Goal: Task Accomplishment & Management: Use online tool/utility

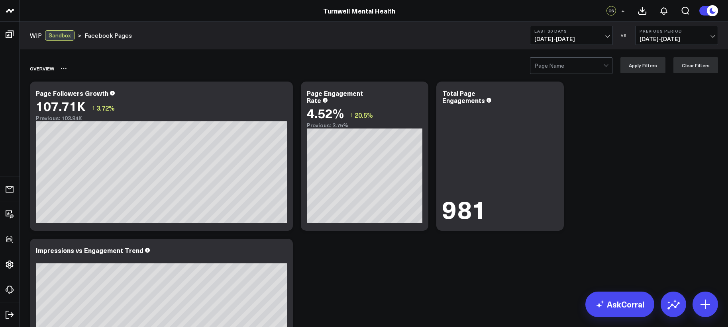
click at [550, 72] on div at bounding box center [568, 66] width 69 height 16
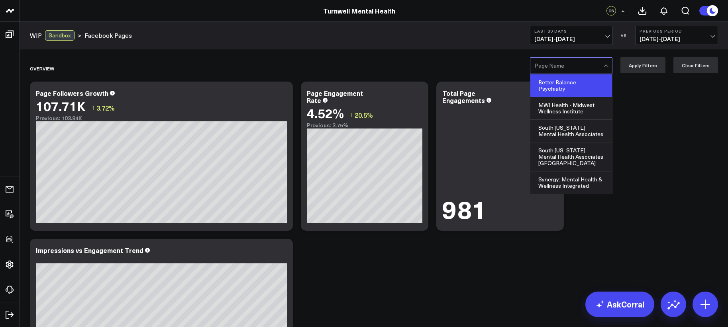
click at [553, 84] on div "Better Balance Psychiatry" at bounding box center [571, 85] width 82 height 23
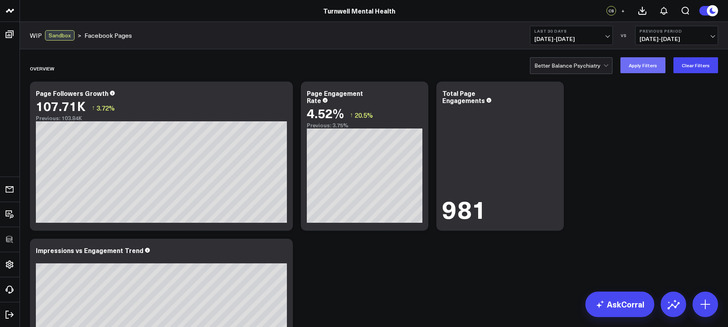
click at [648, 61] on button "Apply Filters" at bounding box center [642, 65] width 45 height 16
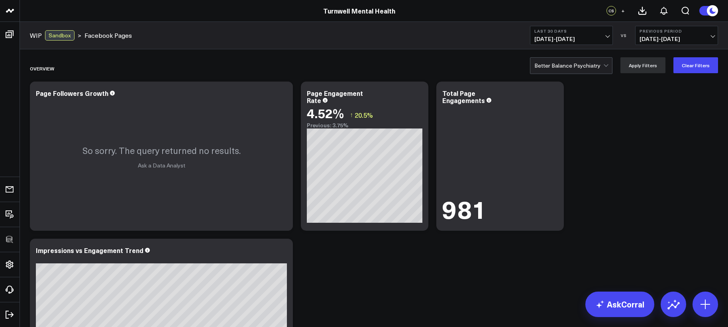
click at [583, 61] on div at bounding box center [568, 66] width 69 height 16
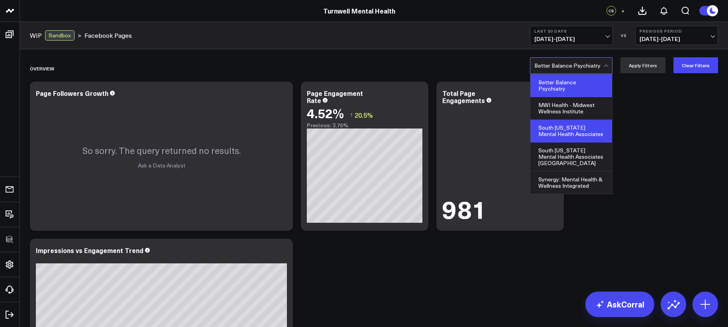
click at [571, 134] on div "South [US_STATE] Mental Health Associates" at bounding box center [571, 131] width 82 height 23
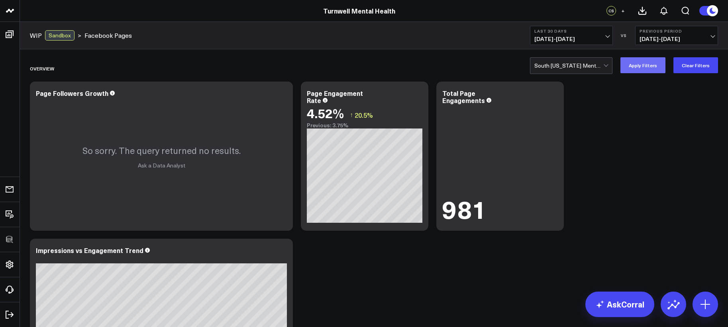
click at [649, 66] on button "Apply Filters" at bounding box center [642, 65] width 45 height 16
click at [417, 99] on icon at bounding box center [418, 95] width 10 height 10
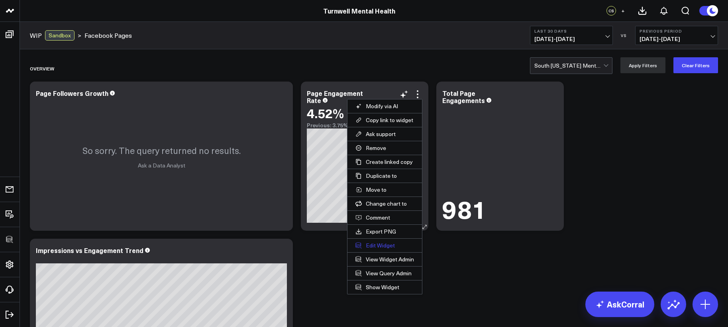
click at [384, 245] on button "Edit Widget" at bounding box center [384, 246] width 74 height 14
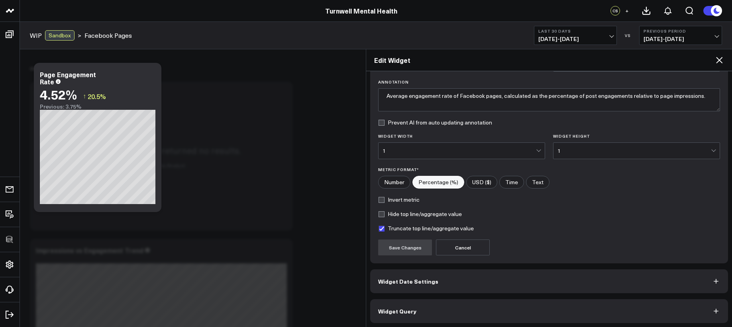
scroll to position [57, 0]
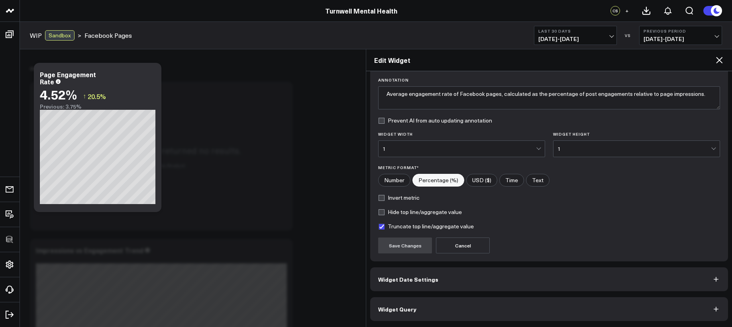
click at [489, 304] on button "Widget Query" at bounding box center [549, 310] width 358 height 24
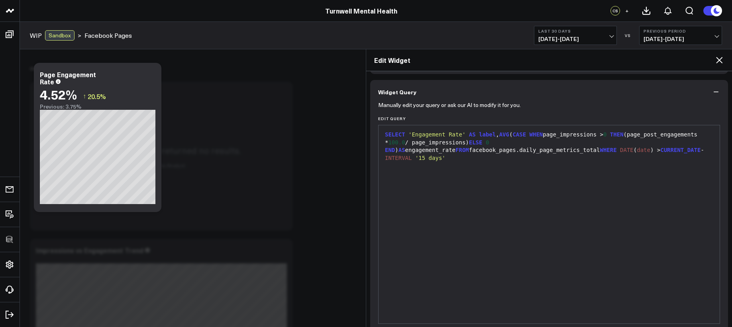
click at [716, 60] on icon at bounding box center [719, 60] width 10 height 10
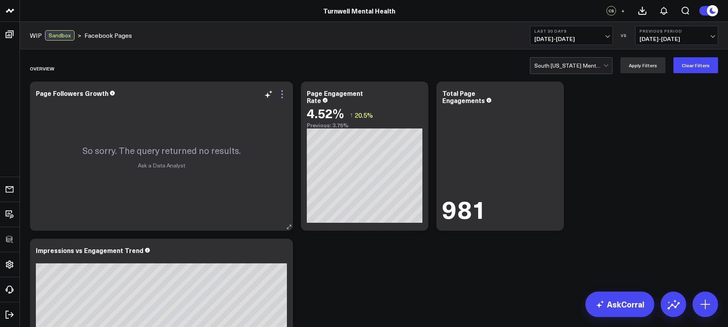
click at [283, 92] on icon at bounding box center [282, 95] width 10 height 10
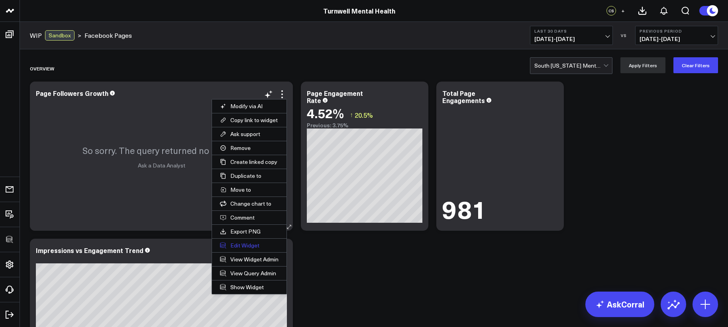
click at [251, 246] on button "Edit Widget" at bounding box center [249, 246] width 74 height 14
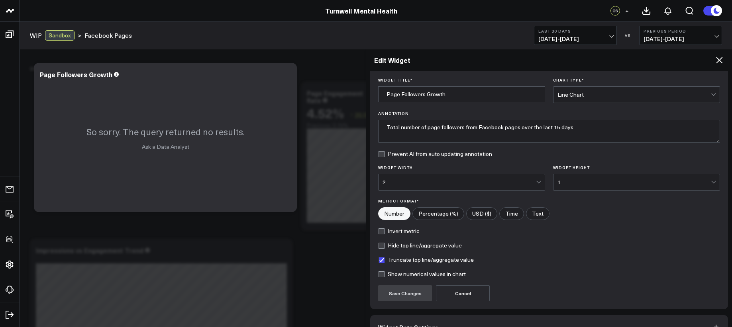
scroll to position [71, 0]
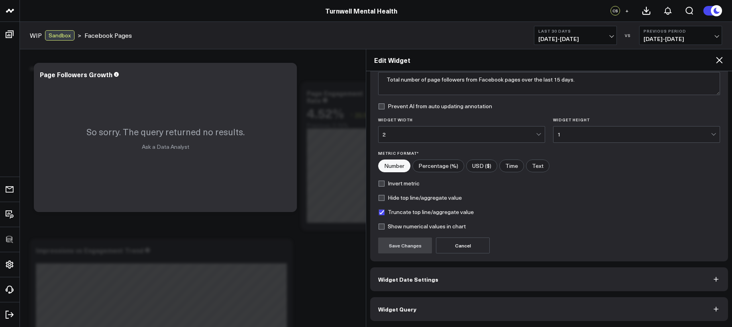
click at [461, 305] on button "Widget Query" at bounding box center [549, 310] width 358 height 24
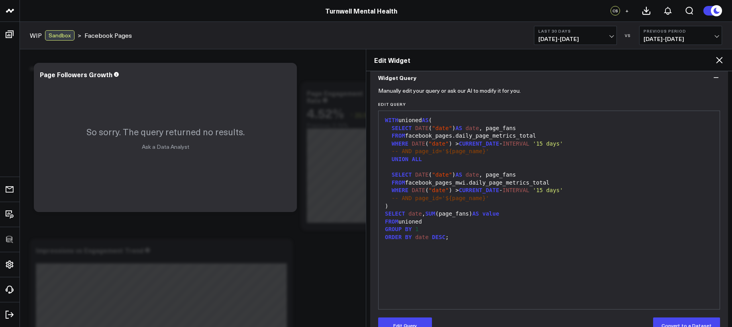
click at [483, 193] on span "CURRENT_DATE" at bounding box center [478, 190] width 40 height 6
click at [488, 198] on span "-- AND page_id='${page_name}'" at bounding box center [440, 198] width 97 height 6
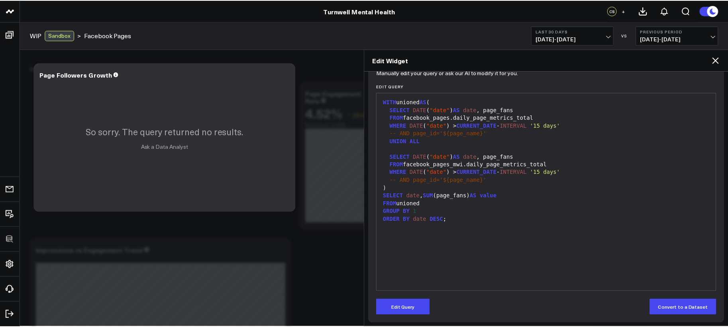
scroll to position [92, 0]
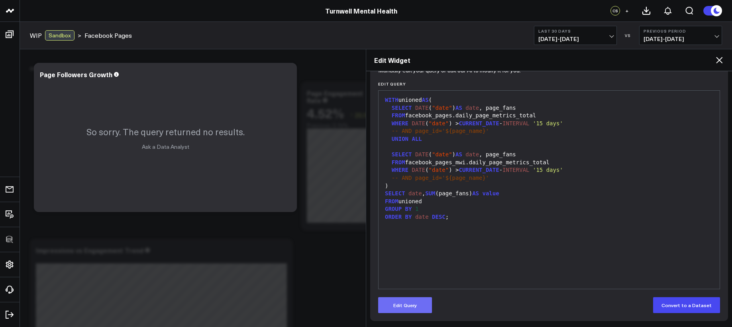
click at [422, 298] on button "Edit Query" at bounding box center [405, 306] width 54 height 16
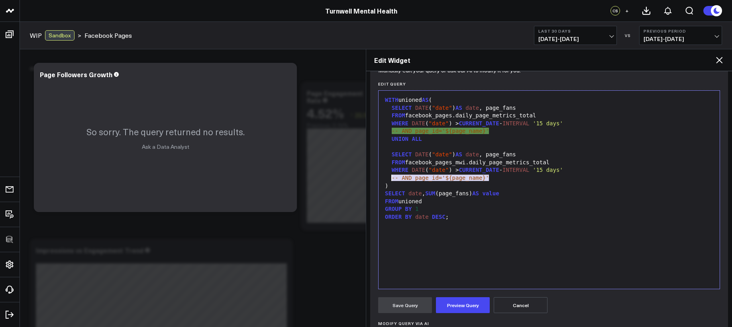
drag, startPoint x: 474, startPoint y: 178, endPoint x: 392, endPoint y: 178, distance: 81.6
click at [392, 178] on div "-- AND page_id='${page_name}'" at bounding box center [548, 178] width 333 height 8
copy div "-- AND page_id='${page_name}'"
click at [403, 223] on div at bounding box center [548, 225] width 333 height 8
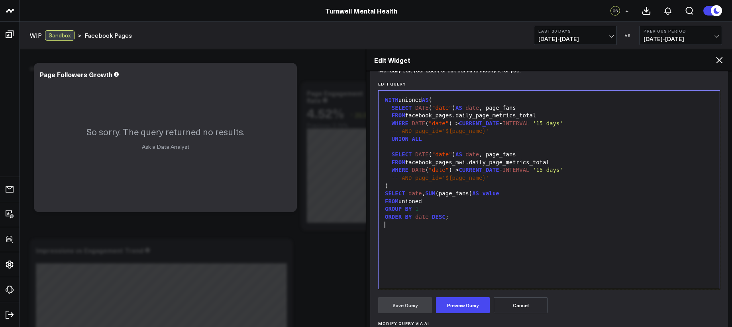
click at [722, 62] on icon at bounding box center [719, 60] width 10 height 10
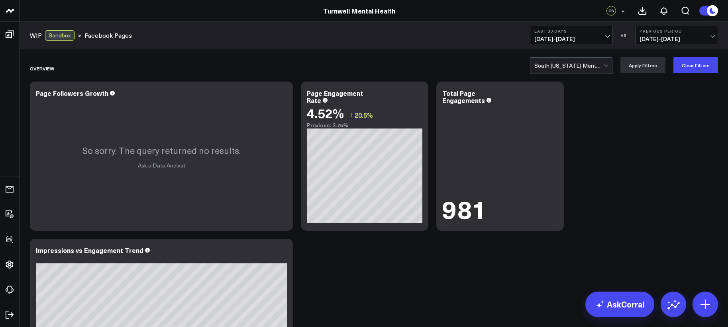
click at [572, 68] on div at bounding box center [568, 66] width 69 height 16
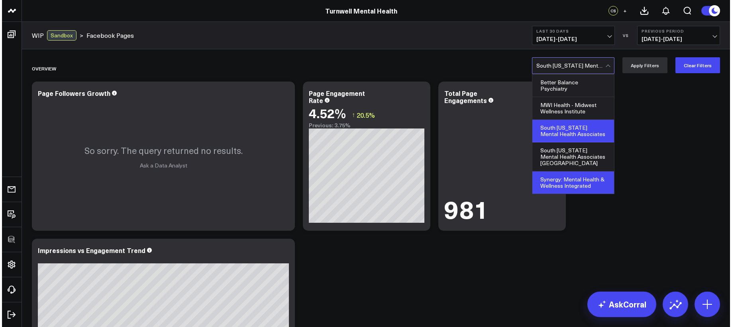
scroll to position [39, 0]
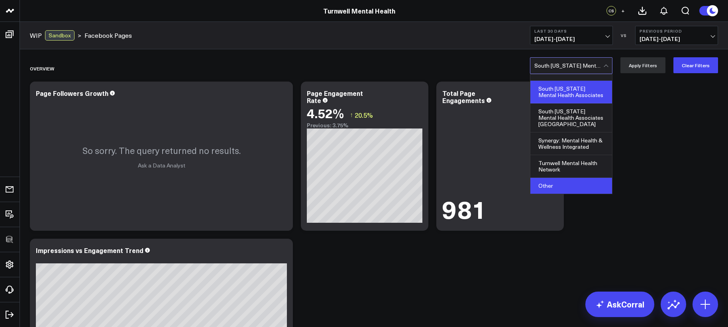
click at [563, 183] on div "Other" at bounding box center [571, 186] width 82 height 16
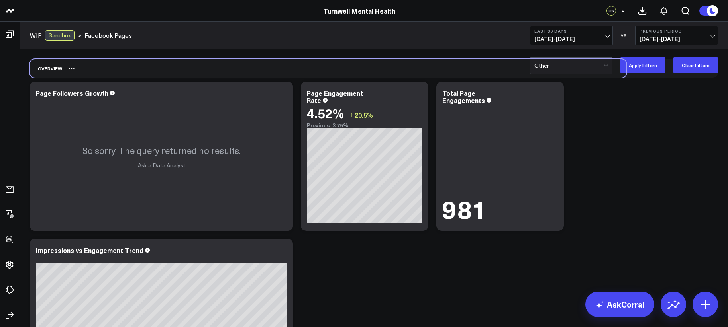
click at [652, 73] on div "Overview" at bounding box center [374, 68] width 688 height 18
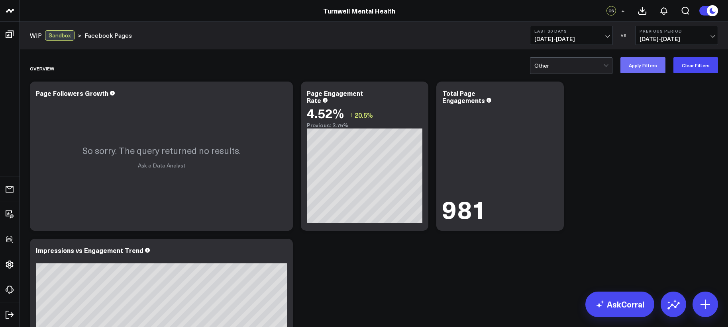
click at [652, 67] on button "Apply Filters" at bounding box center [642, 65] width 45 height 16
click at [285, 100] on div "So sorry. The query returned no results. Ask a Data Analyst" at bounding box center [161, 156] width 263 height 149
click at [284, 98] on icon at bounding box center [282, 95] width 10 height 10
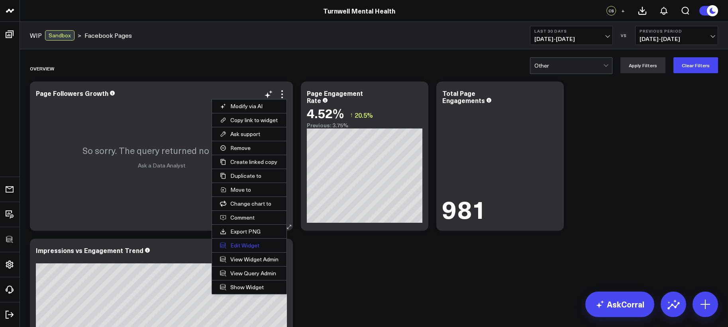
click at [261, 241] on button "Edit Widget" at bounding box center [249, 246] width 74 height 14
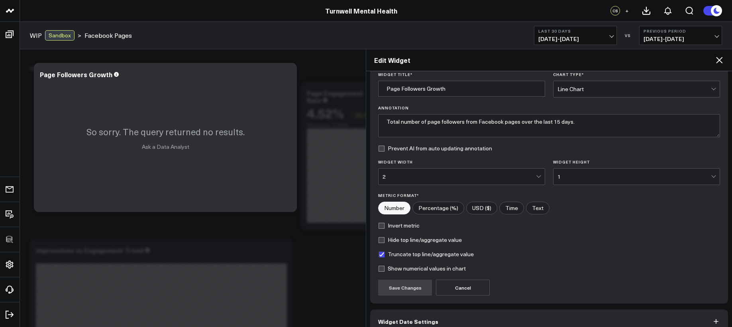
scroll to position [71, 0]
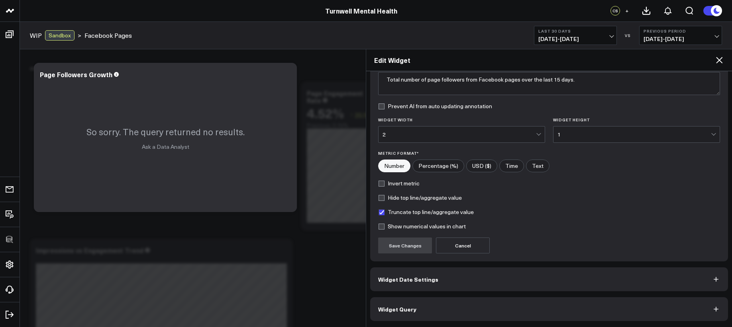
click at [492, 301] on button "Widget Query" at bounding box center [549, 310] width 358 height 24
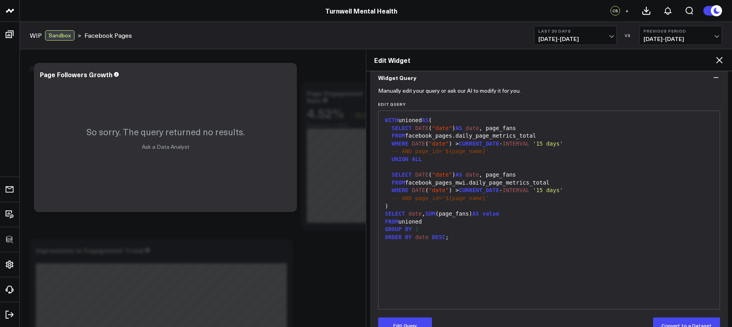
click at [369, 40] on div "WIP Sandbox > Facebook Pages Last 30 Days 09/13/25 - 10/12/25 VS Previous Perio…" at bounding box center [376, 35] width 712 height 27
click at [721, 63] on icon at bounding box center [719, 60] width 10 height 10
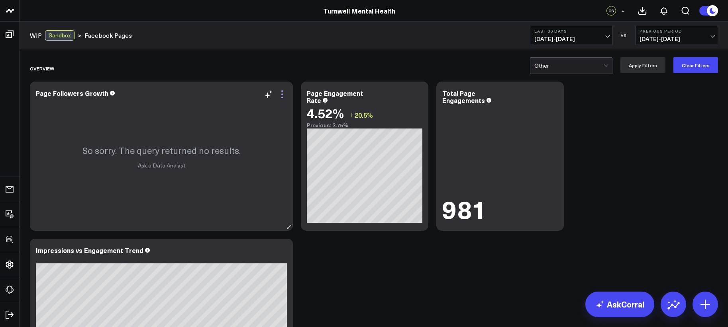
click at [281, 95] on icon at bounding box center [282, 95] width 10 height 10
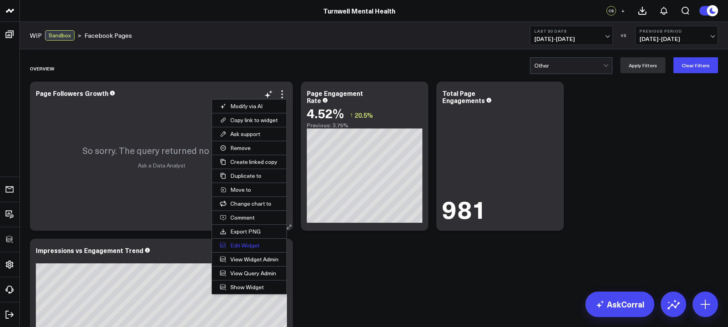
click at [258, 248] on button "Edit Widget" at bounding box center [249, 246] width 74 height 14
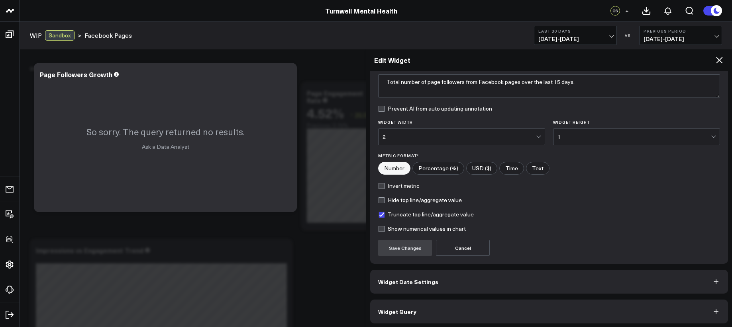
scroll to position [71, 0]
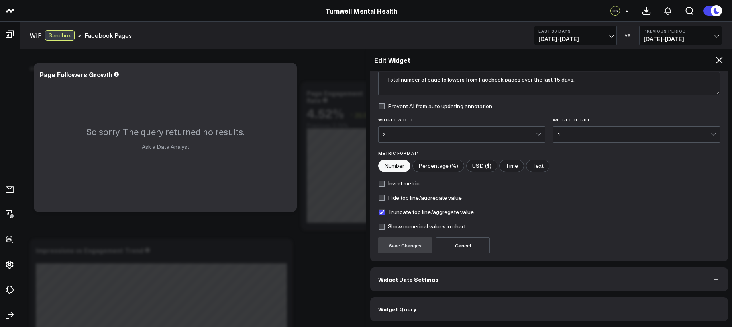
click at [436, 309] on button "Widget Query" at bounding box center [549, 310] width 358 height 24
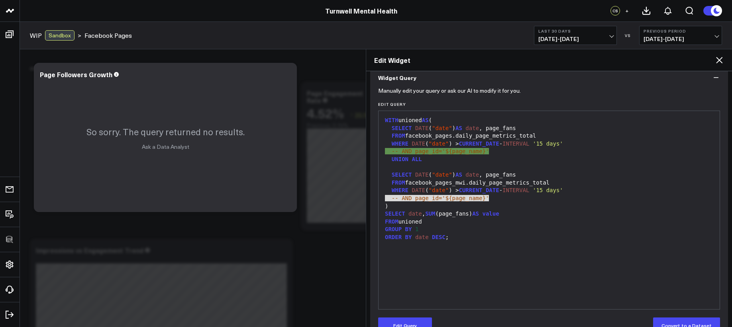
drag, startPoint x: 493, startPoint y: 198, endPoint x: 386, endPoint y: 198, distance: 106.7
click at [386, 198] on div "-- AND page_id='${page_name}'" at bounding box center [548, 199] width 333 height 8
copy div "-- AND page_id='${page_name}'"
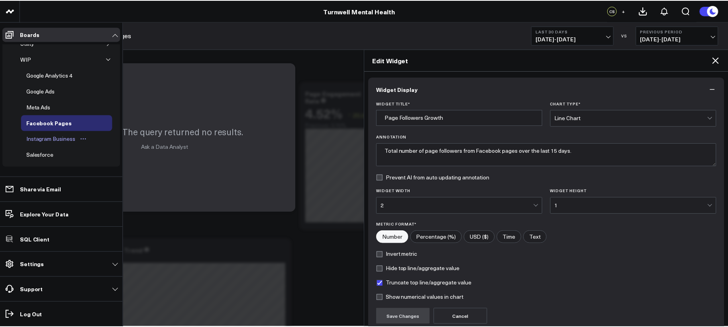
scroll to position [64, 0]
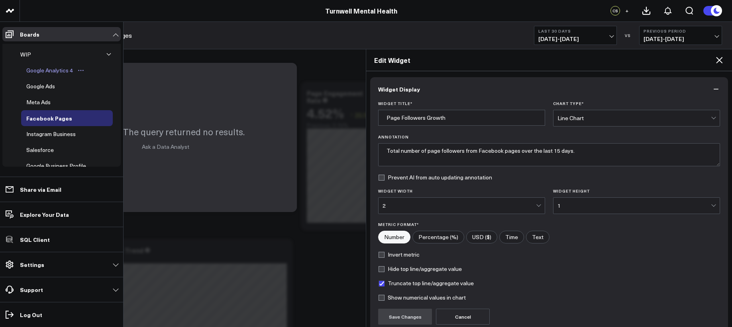
click at [46, 70] on div "Google Analytics 4" at bounding box center [49, 71] width 51 height 10
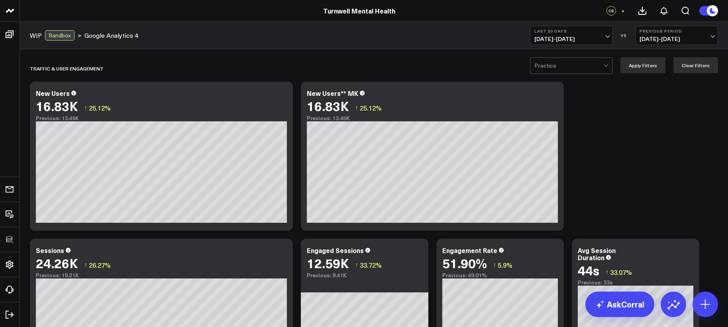
click at [554, 67] on div at bounding box center [568, 66] width 69 height 16
click at [281, 91] on icon at bounding box center [282, 91] width 2 height 2
